Goal: Check status

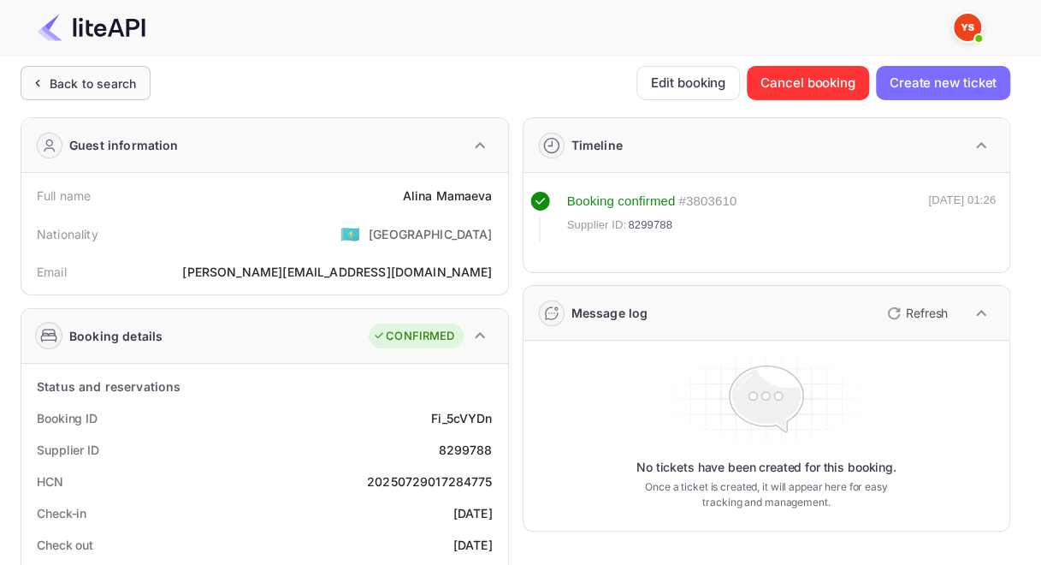
click at [120, 89] on div "Back to search" at bounding box center [93, 83] width 86 height 18
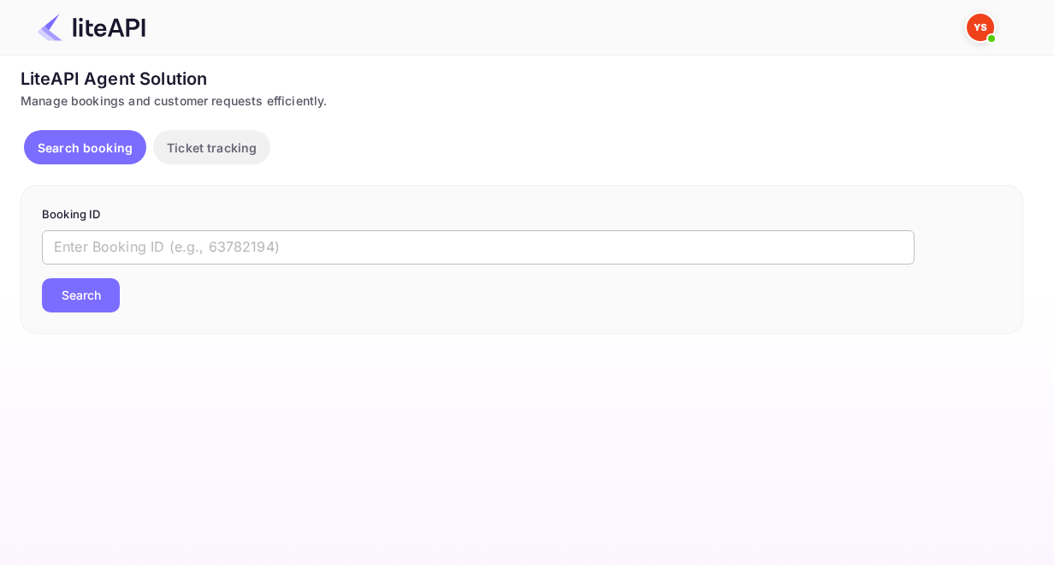
click at [254, 239] on input "text" at bounding box center [478, 247] width 873 height 34
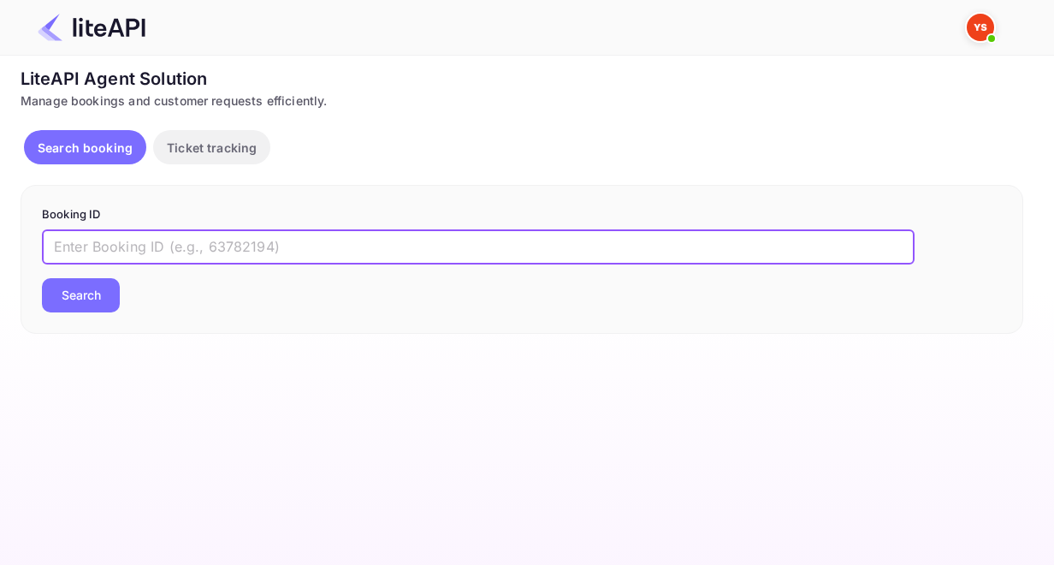
paste input "8748020"
type input "8748020"
click at [81, 298] on button "Search" at bounding box center [81, 295] width 78 height 34
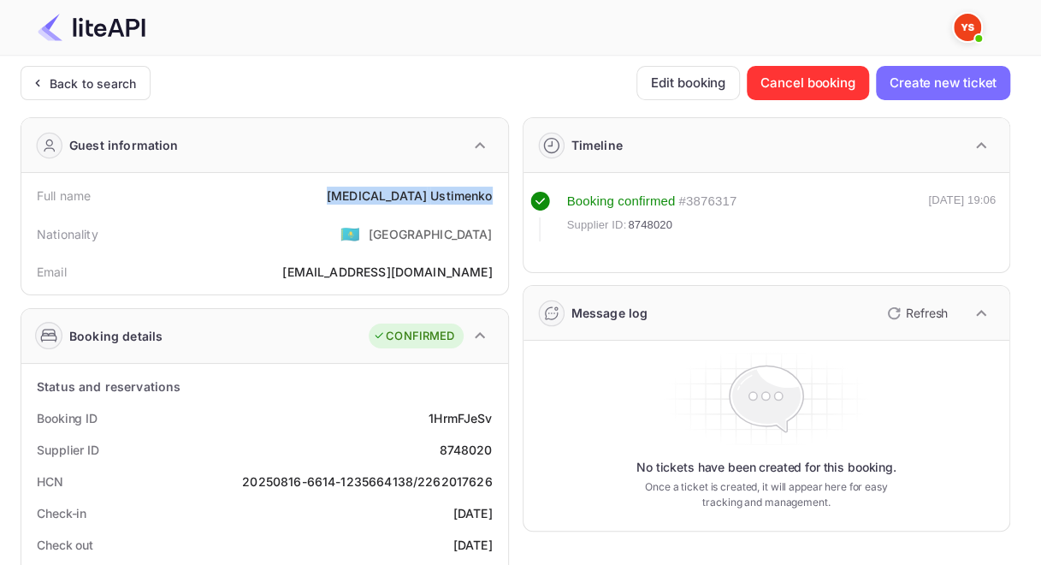
drag, startPoint x: 388, startPoint y: 195, endPoint x: 492, endPoint y: 198, distance: 103.6
click at [492, 198] on div "Full name [MEDICAL_DATA][PERSON_NAME]" at bounding box center [264, 196] width 473 height 32
copy div "[MEDICAL_DATA][PERSON_NAME]"
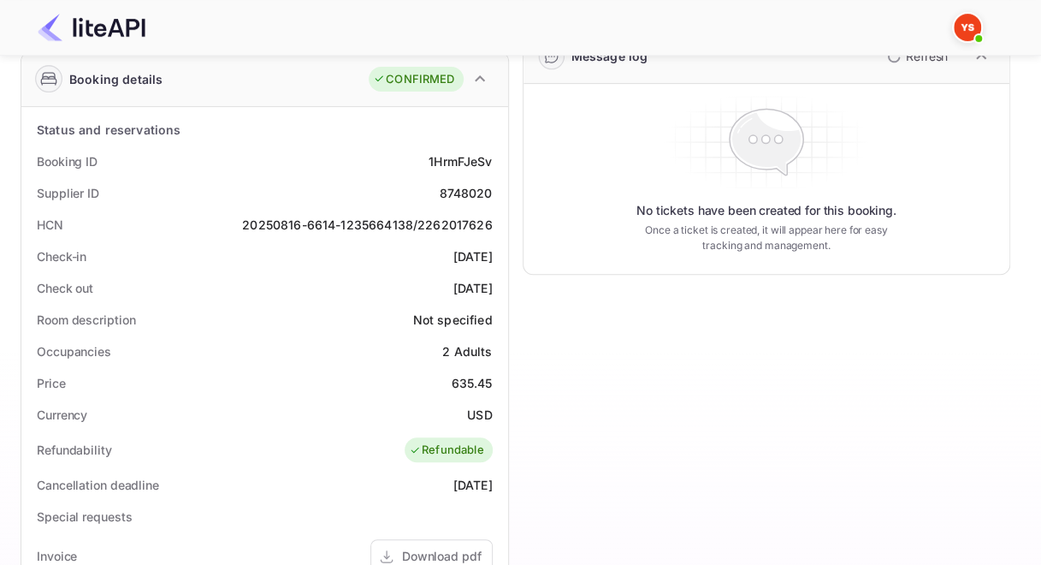
scroll to position [342, 0]
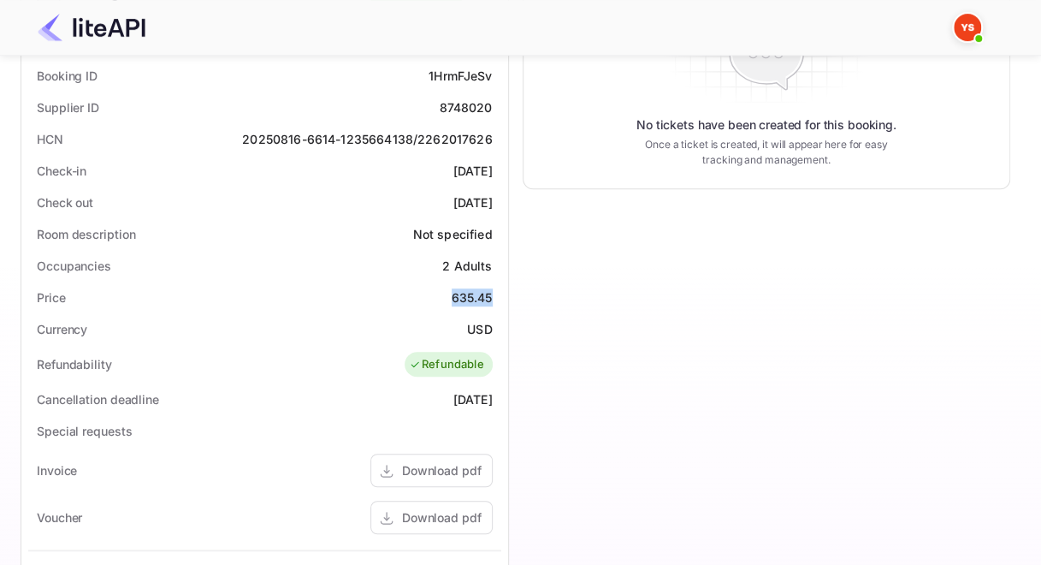
drag, startPoint x: 452, startPoint y: 297, endPoint x: 490, endPoint y: 299, distance: 38.6
click at [490, 299] on div "635.45" at bounding box center [472, 297] width 41 height 18
copy div "635.45"
